Goal: Task Accomplishment & Management: Use online tool/utility

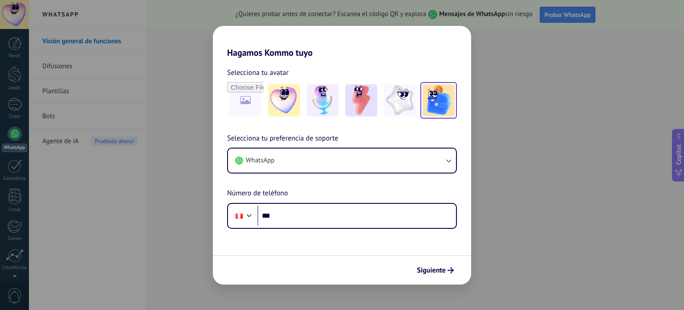
click at [438, 104] on img at bounding box center [439, 100] width 32 height 32
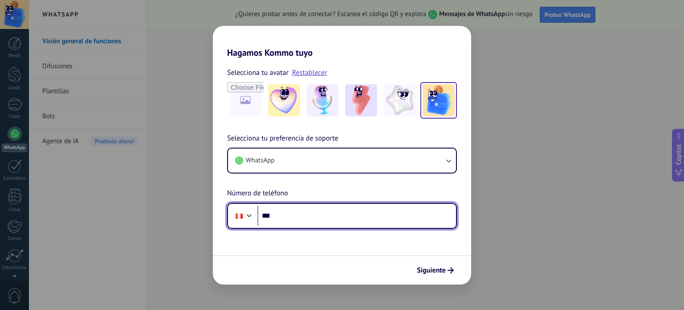
click at [386, 220] on input "***" at bounding box center [357, 215] width 199 height 20
type input "**********"
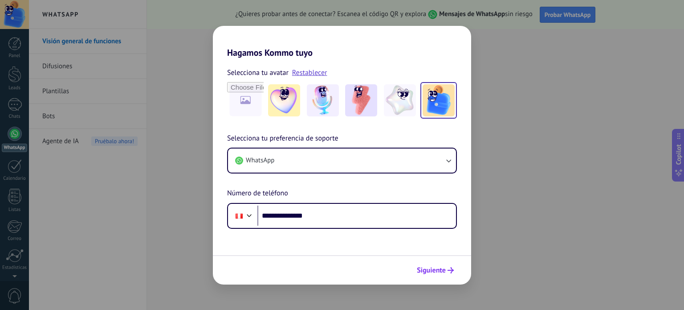
click at [436, 262] on div "Siguiente" at bounding box center [342, 269] width 258 height 29
click at [438, 267] on span "Siguiente" at bounding box center [431, 270] width 29 height 6
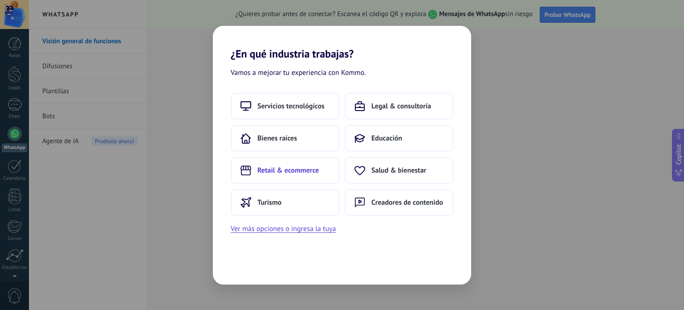
click at [327, 172] on button "Retail & ecommerce" at bounding box center [285, 170] width 109 height 27
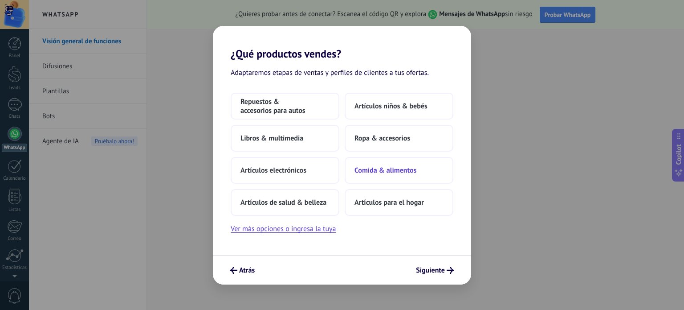
click at [438, 169] on button "Comida & alimentos" at bounding box center [399, 170] width 109 height 27
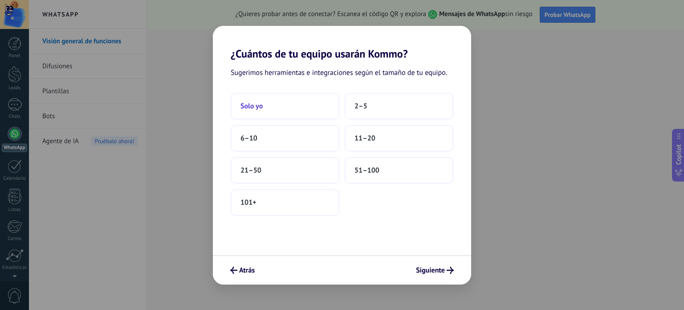
click at [308, 107] on button "Solo yo" at bounding box center [285, 106] width 109 height 27
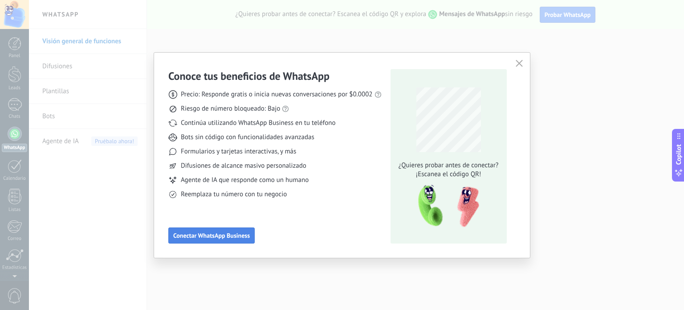
click at [235, 235] on span "Conectar WhatsApp Business" at bounding box center [211, 235] width 77 height 6
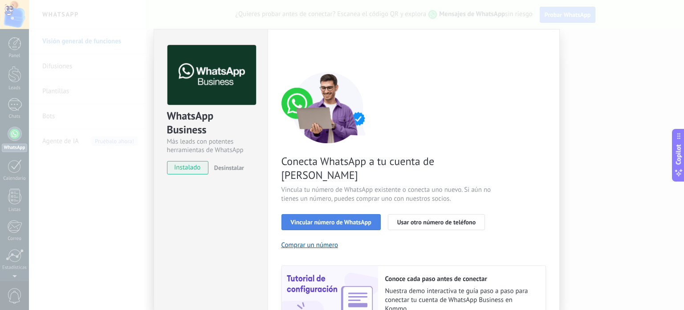
click at [355, 214] on button "Vincular número de WhatsApp" at bounding box center [331, 222] width 99 height 16
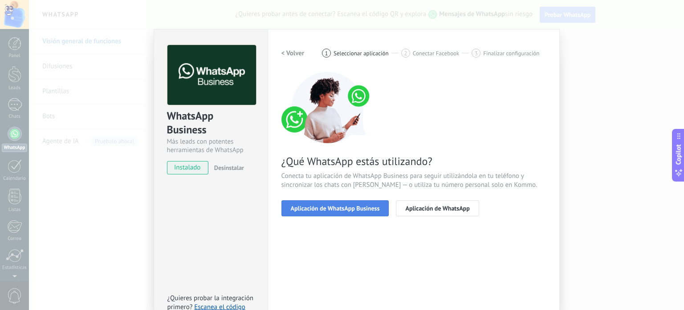
click at [355, 210] on span "Aplicación de WhatsApp Business" at bounding box center [335, 208] width 89 height 6
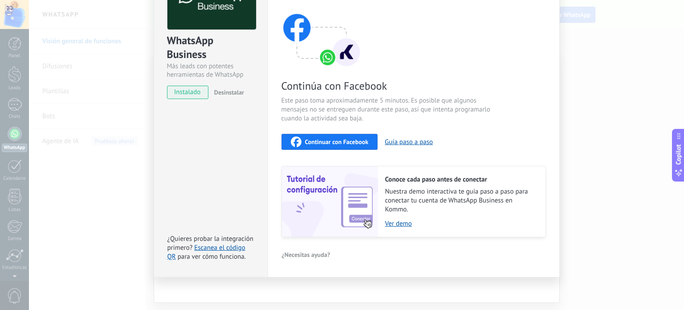
scroll to position [31, 0]
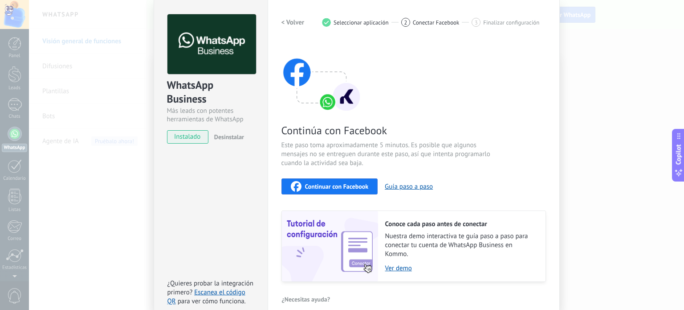
click at [349, 187] on span "Continuar con Facebook" at bounding box center [337, 186] width 64 height 6
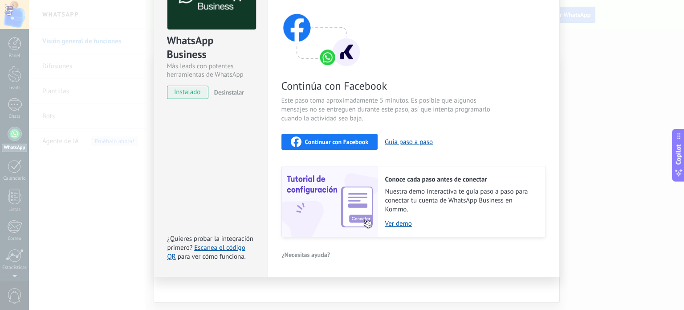
click at [331, 134] on button "Continuar con Facebook" at bounding box center [330, 142] width 97 height 16
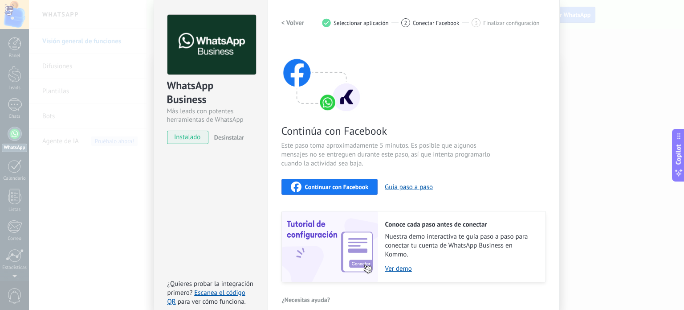
scroll to position [0, 0]
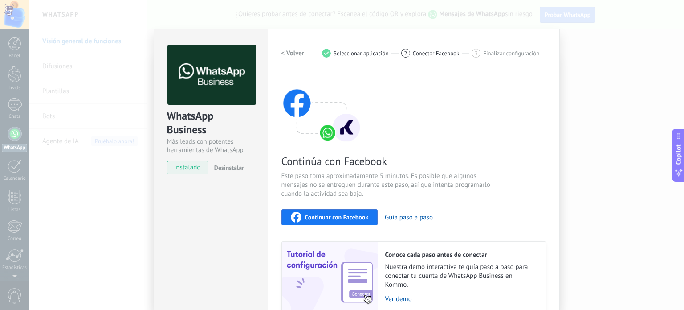
click at [401, 52] on div "2" at bounding box center [405, 53] width 9 height 9
click at [294, 53] on h2 "< Volver" at bounding box center [293, 53] width 23 height 8
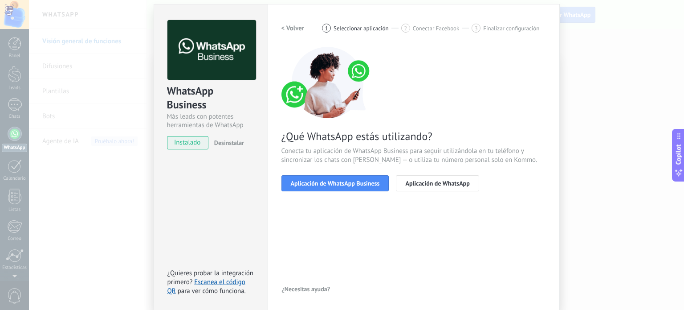
scroll to position [45, 0]
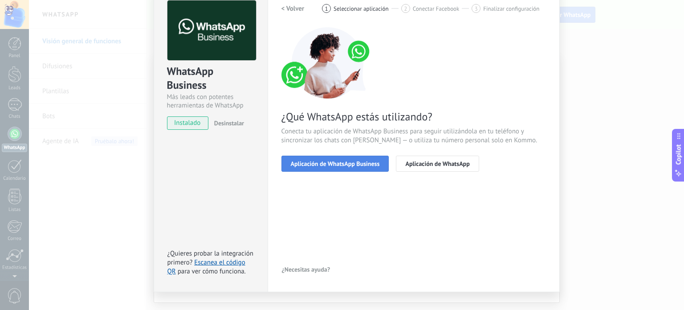
click at [361, 160] on span "Aplicación de WhatsApp Business" at bounding box center [335, 163] width 89 height 6
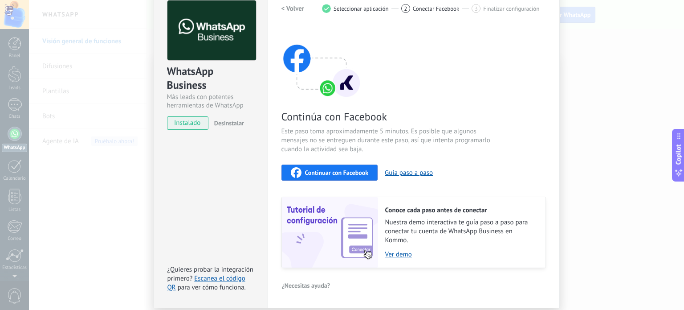
click at [295, 11] on h2 "< Volver" at bounding box center [293, 8] width 23 height 8
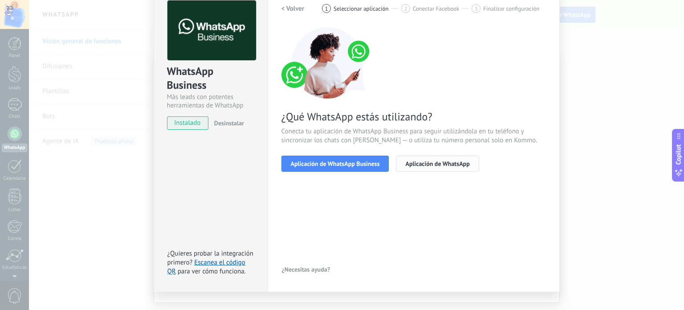
click at [421, 166] on span "Aplicación de WhatsApp" at bounding box center [437, 163] width 64 height 6
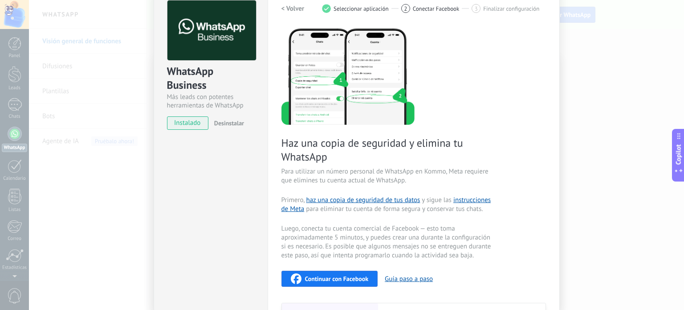
scroll to position [0, 0]
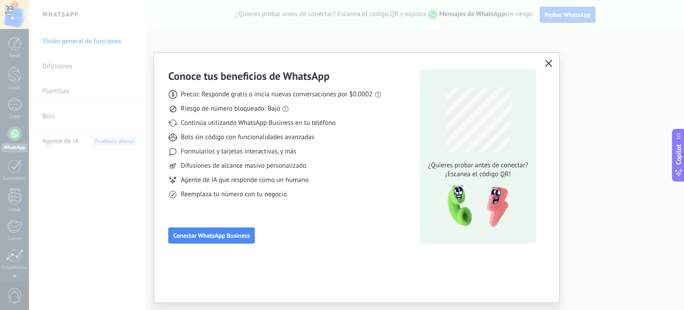
click at [556, 65] on div "Conoce tus beneficios de WhatsApp Precio: Responde gratis o inicia nuevas conve…" at bounding box center [356, 155] width 405 height 205
click at [550, 60] on button "button" at bounding box center [549, 63] width 12 height 12
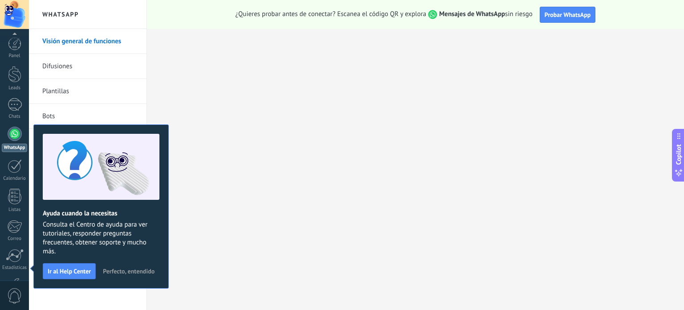
scroll to position [61, 0]
